Goal: Task Accomplishment & Management: Complete application form

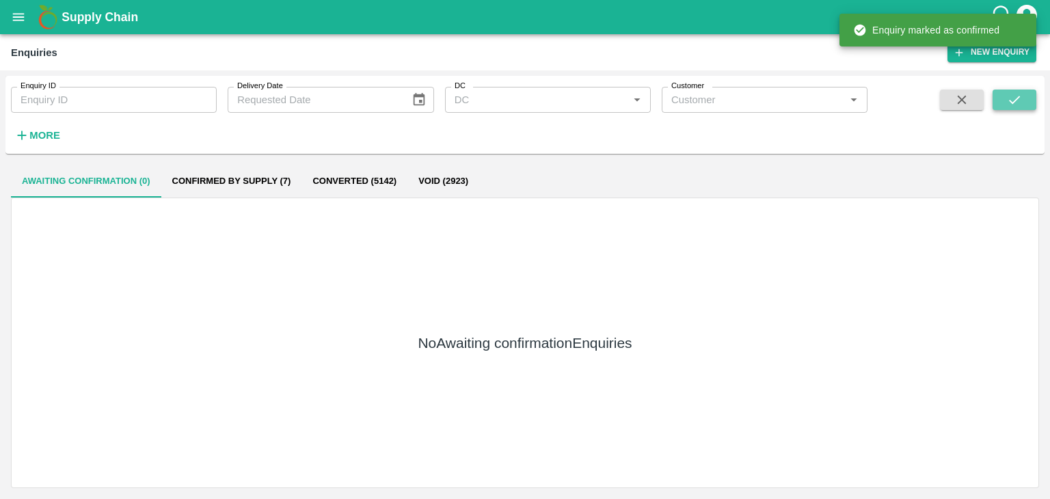
click at [1018, 91] on button "submit" at bounding box center [1015, 100] width 44 height 21
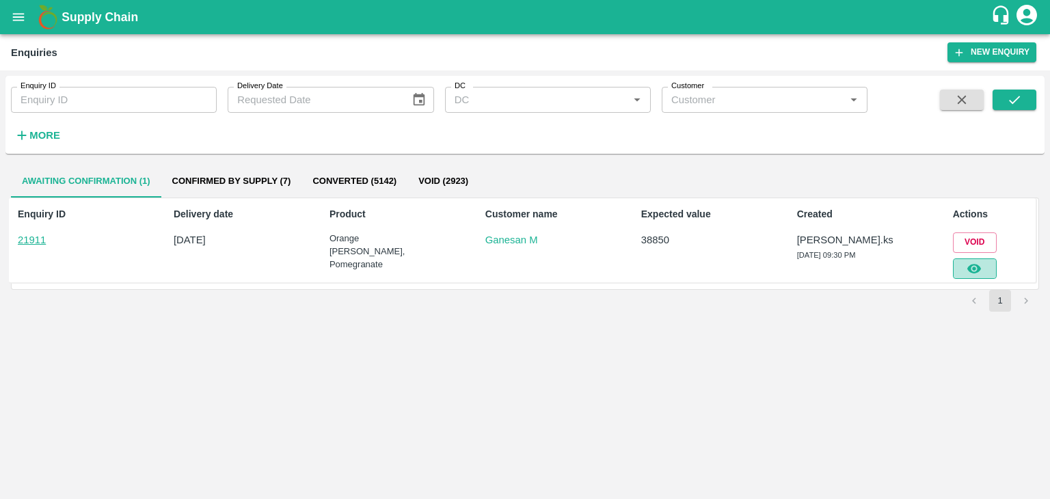
click at [983, 261] on button "button" at bounding box center [975, 268] width 44 height 21
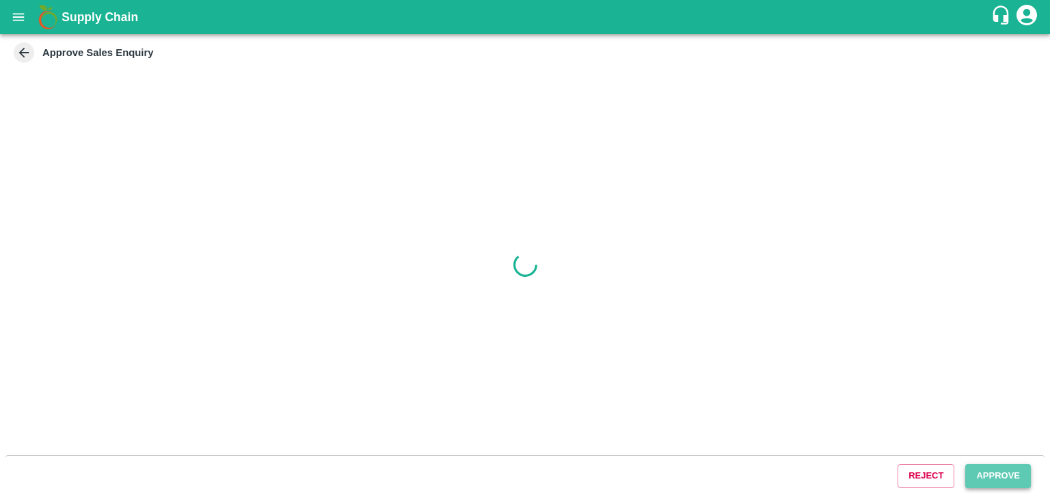
click at [987, 477] on button "Approve" at bounding box center [998, 476] width 66 height 24
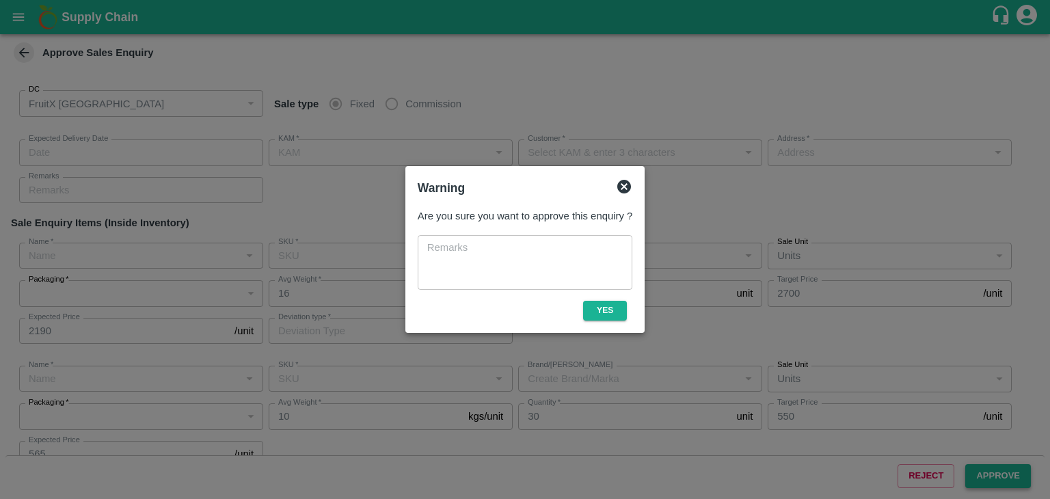
click at [615, 310] on button "Yes" at bounding box center [605, 311] width 44 height 20
type input "[DATE] 09:35 PM"
type input "[PERSON_NAME].ks"
type input "Ganesan M"
type input "[STREET_ADDRESS][PERSON_NAME]"
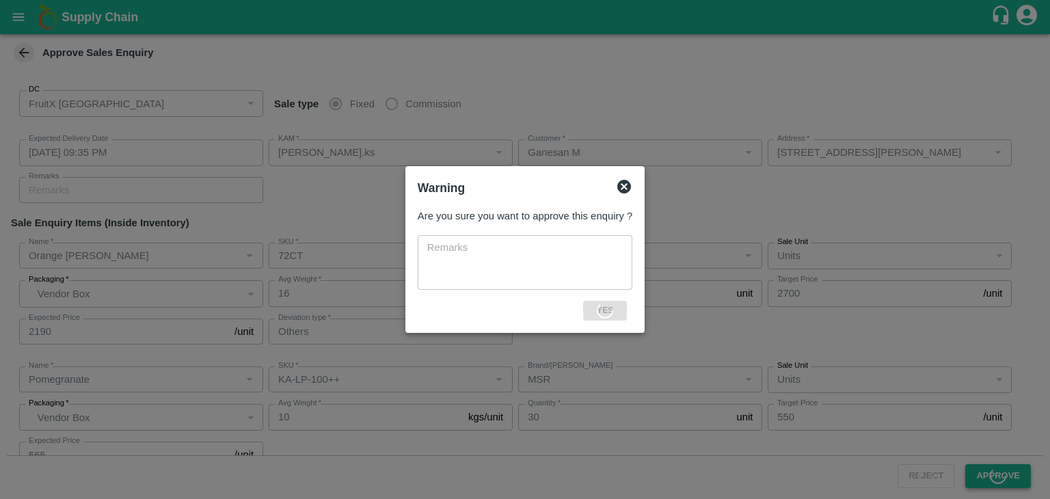
type input "Orange [PERSON_NAME]"
type input "72CT"
type input "LP FTI"
type input "Others"
type input "Pomegranate"
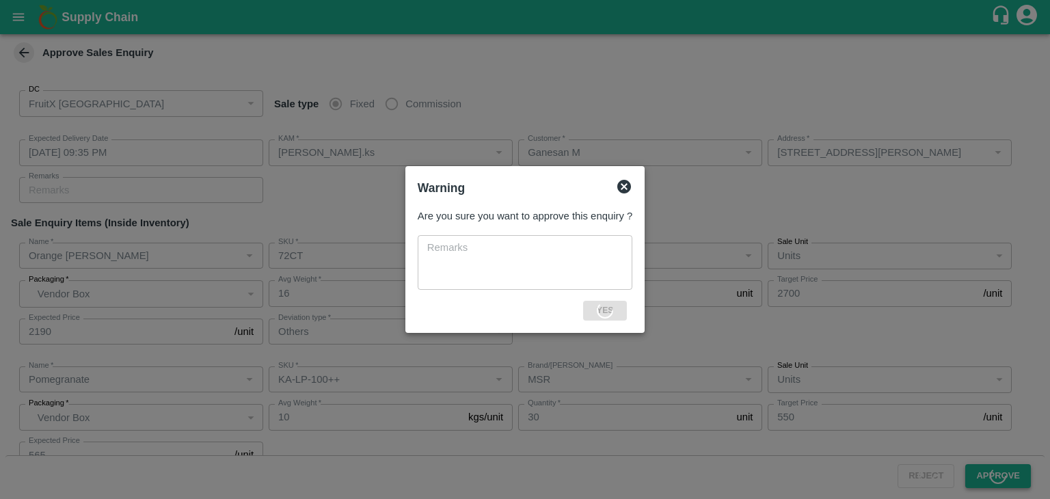
type input "KA-LP-100++"
type input "MSR"
